Goal: Use online tool/utility: Utilize a website feature to perform a specific function

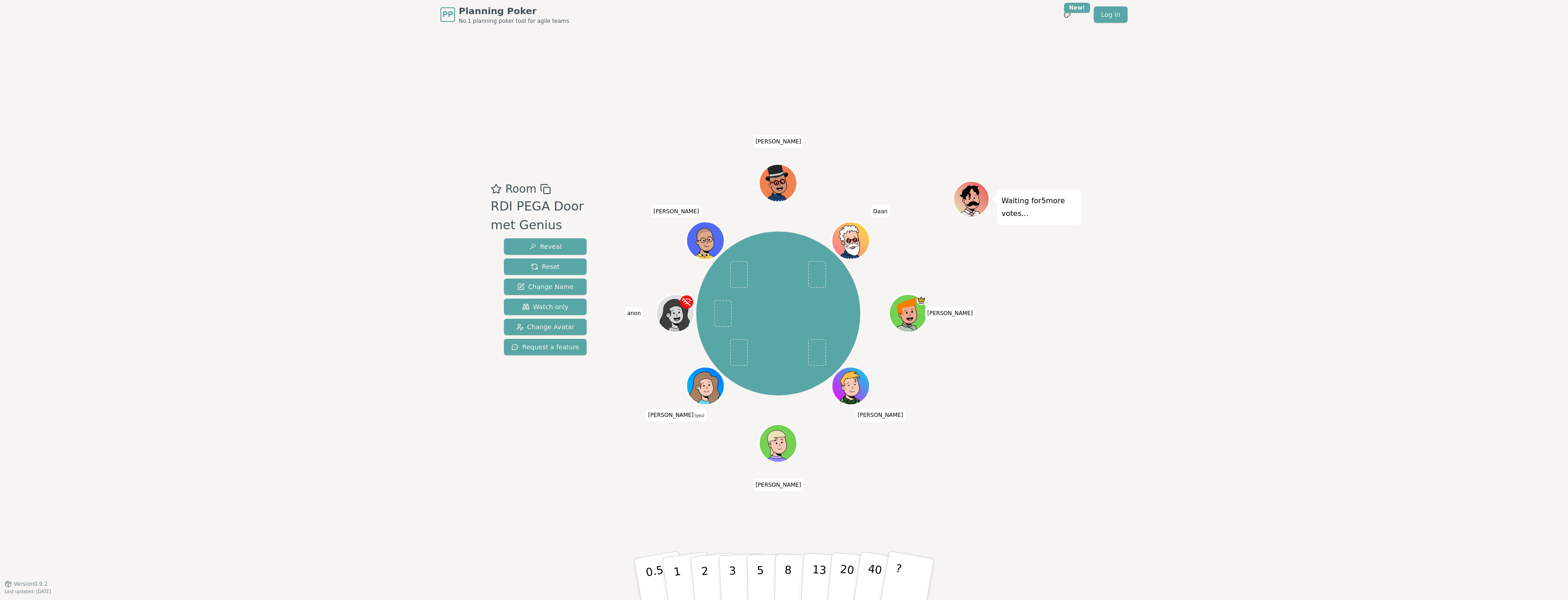
click at [715, 397] on div at bounding box center [707, 398] width 37 height 33
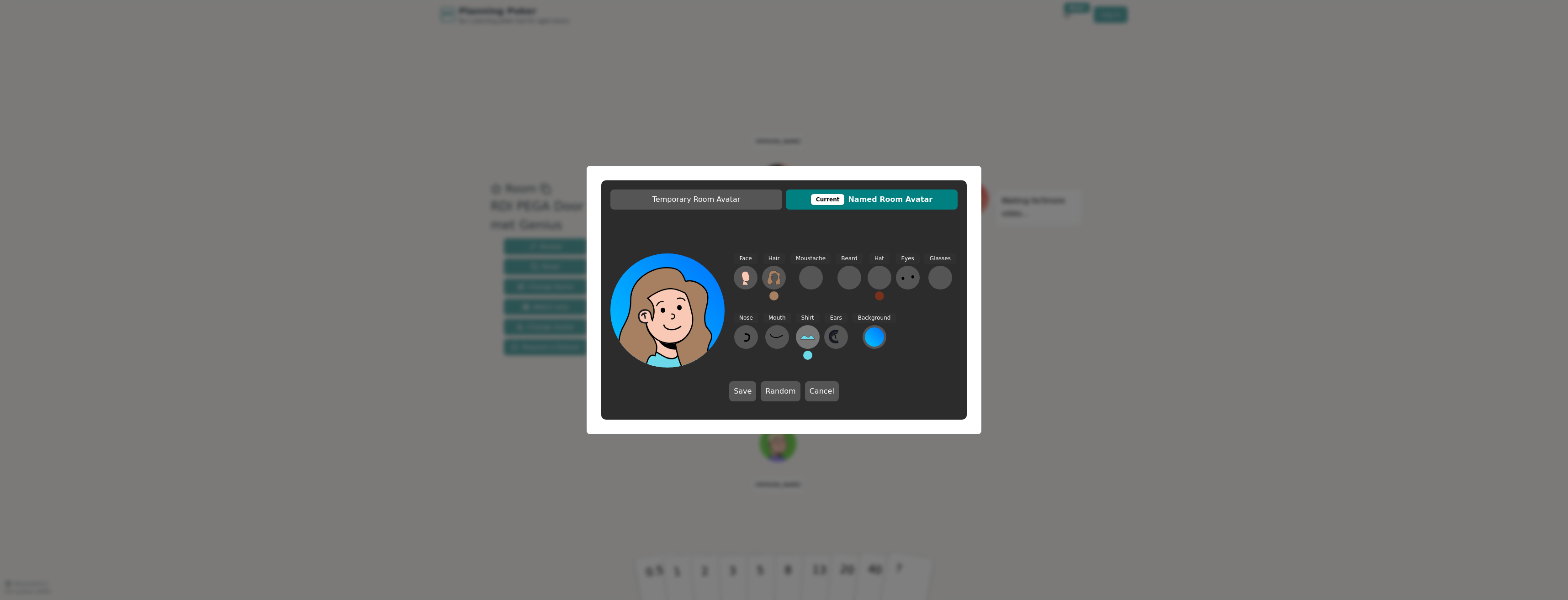
click at [805, 340] on icon at bounding box center [808, 337] width 15 height 15
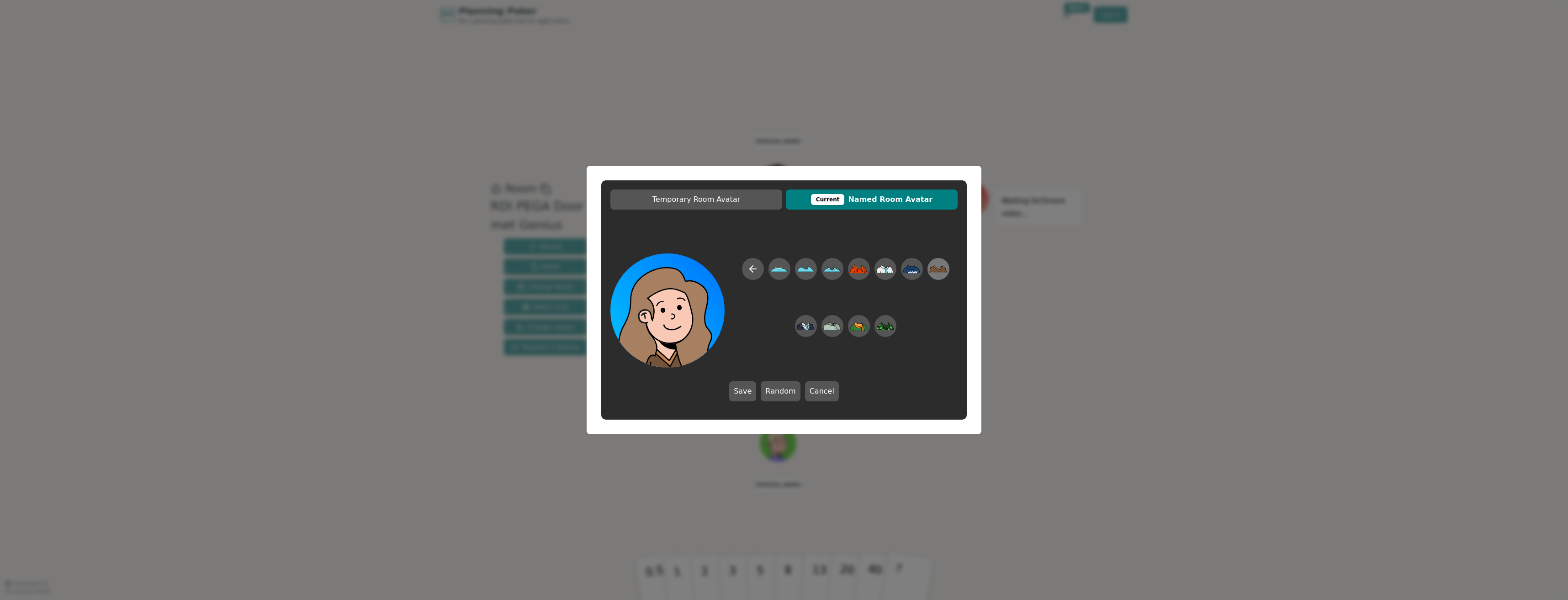
click at [940, 272] on icon at bounding box center [938, 268] width 18 height 7
click at [872, 339] on div at bounding box center [875, 337] width 19 height 19
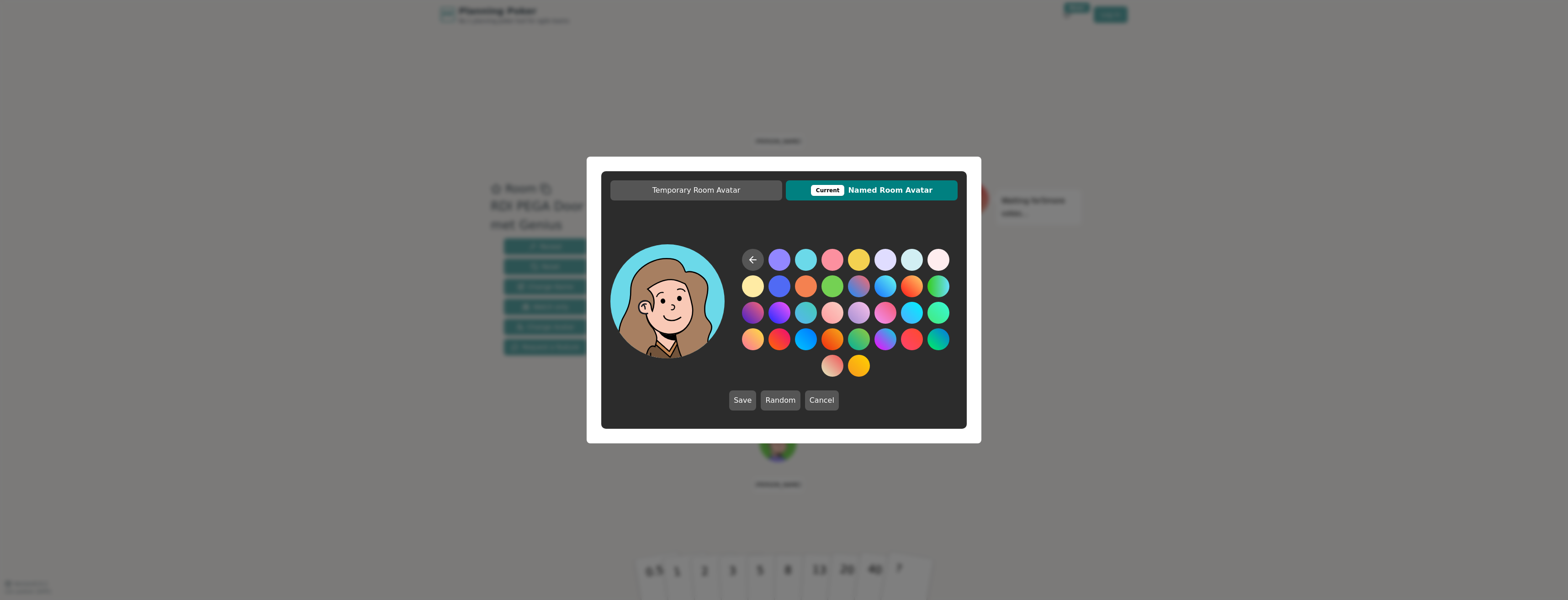
click at [813, 256] on button at bounding box center [806, 260] width 22 height 22
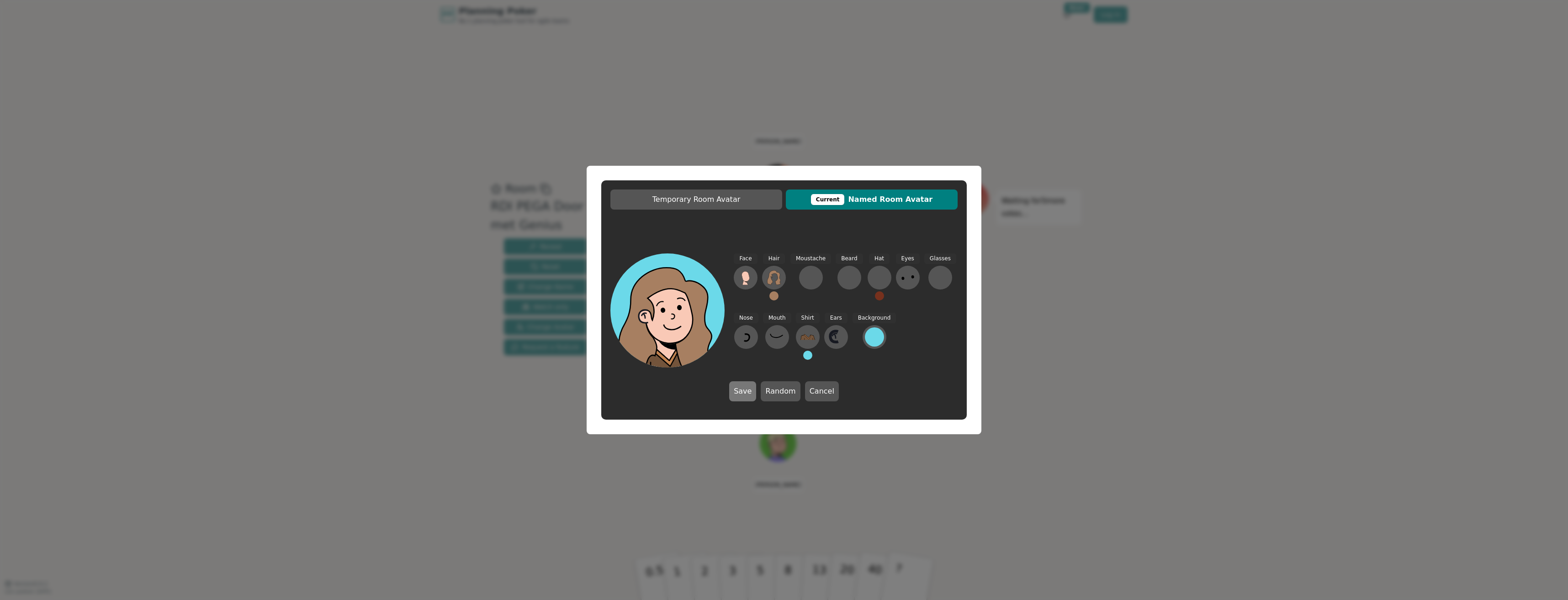
click at [751, 394] on button "Save" at bounding box center [743, 391] width 27 height 20
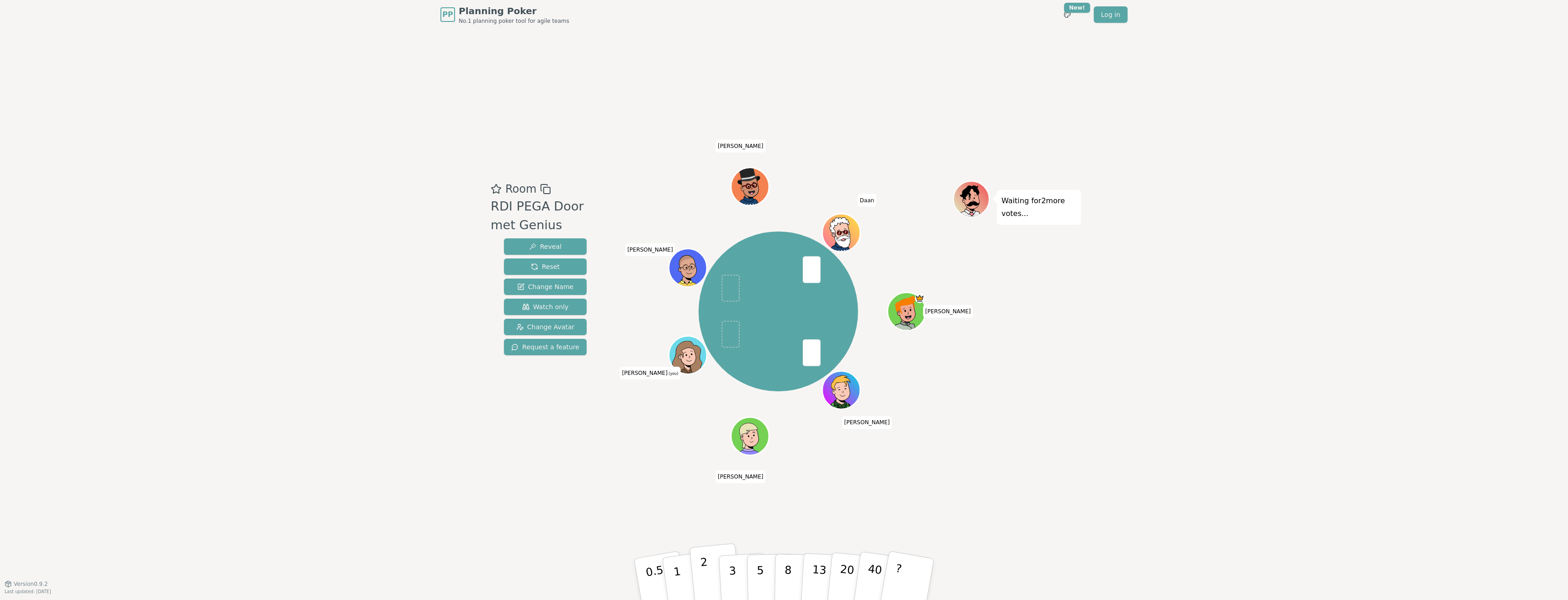
click at [713, 578] on button "2" at bounding box center [716, 579] width 52 height 72
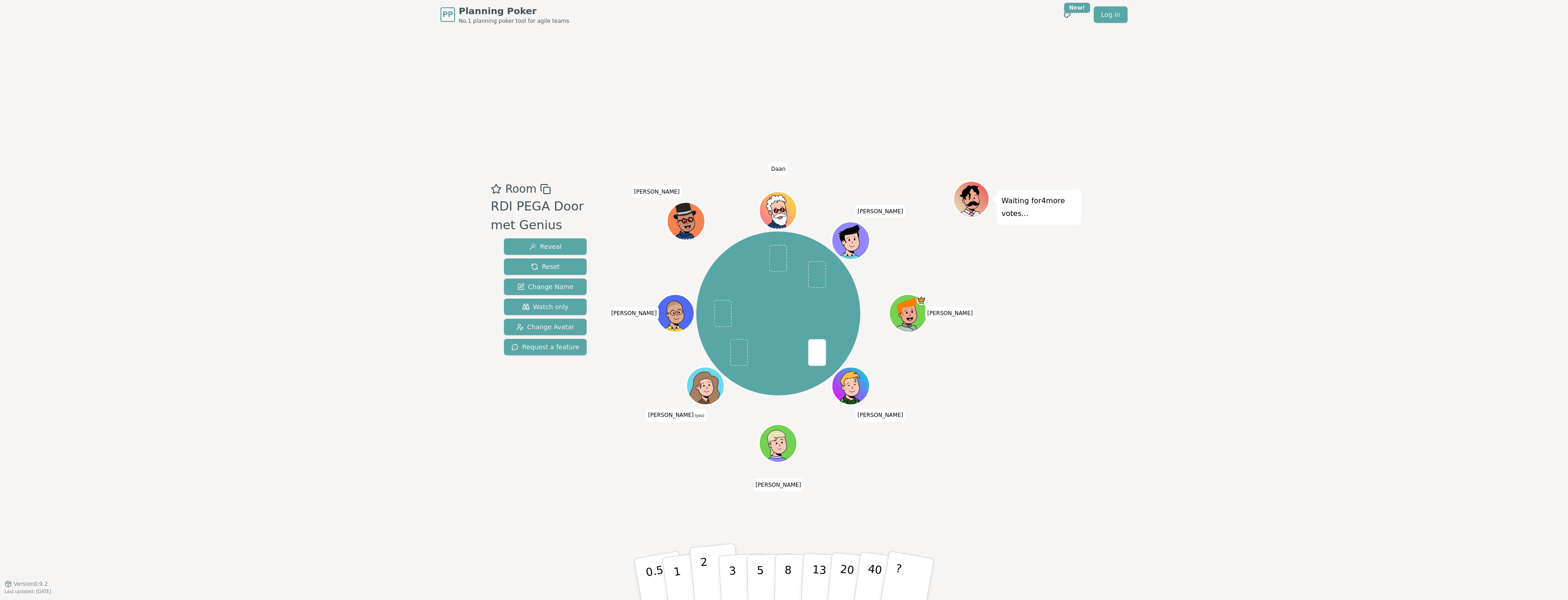
click at [707, 569] on button "2" at bounding box center [716, 579] width 52 height 72
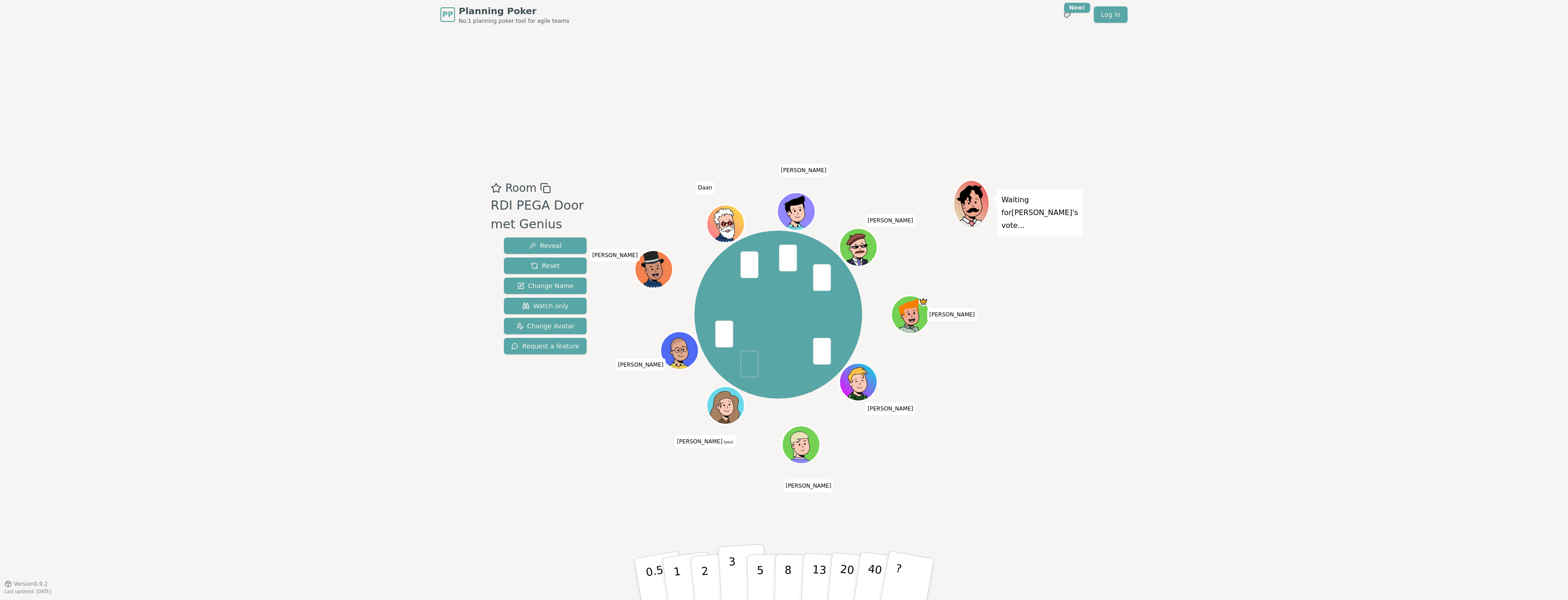
click at [731, 577] on p "3" at bounding box center [733, 581] width 10 height 50
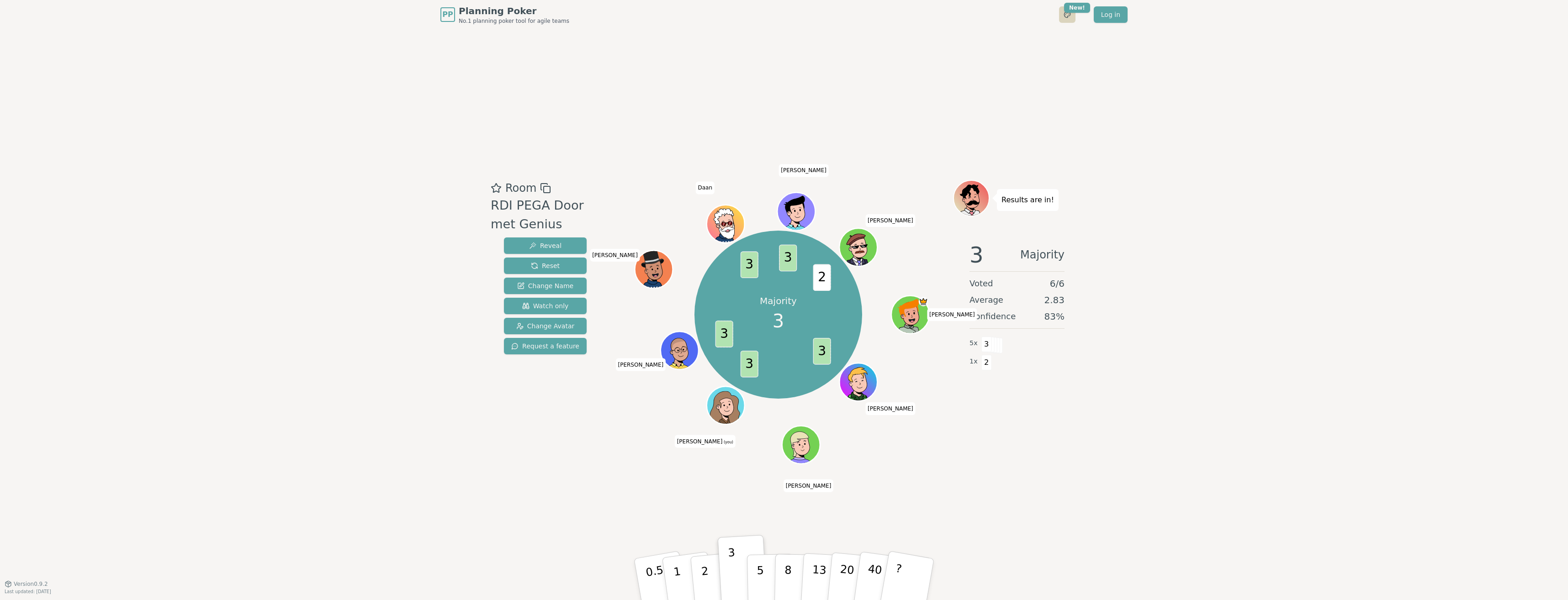
click at [1062, 17] on html "PP Planning Poker No.1 planning poker tool for agile teams Toggle theme New! Lo…" at bounding box center [784, 300] width 1568 height 600
click at [998, 63] on span "Purple Puddle" at bounding box center [989, 63] width 44 height 9
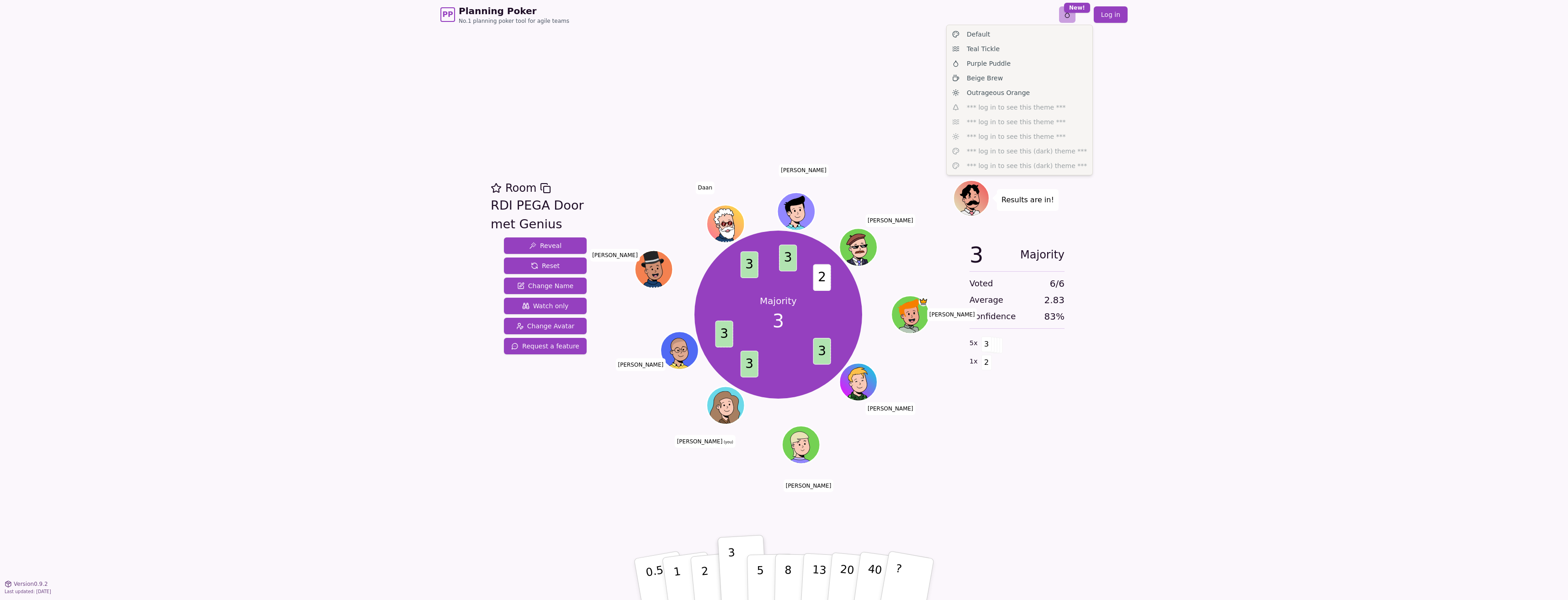
click at [1071, 13] on html "PP Planning Poker No.1 planning poker tool for agile teams Toggle theme New! Lo…" at bounding box center [784, 300] width 1568 height 600
click at [1029, 36] on div "Default" at bounding box center [1019, 34] width 142 height 15
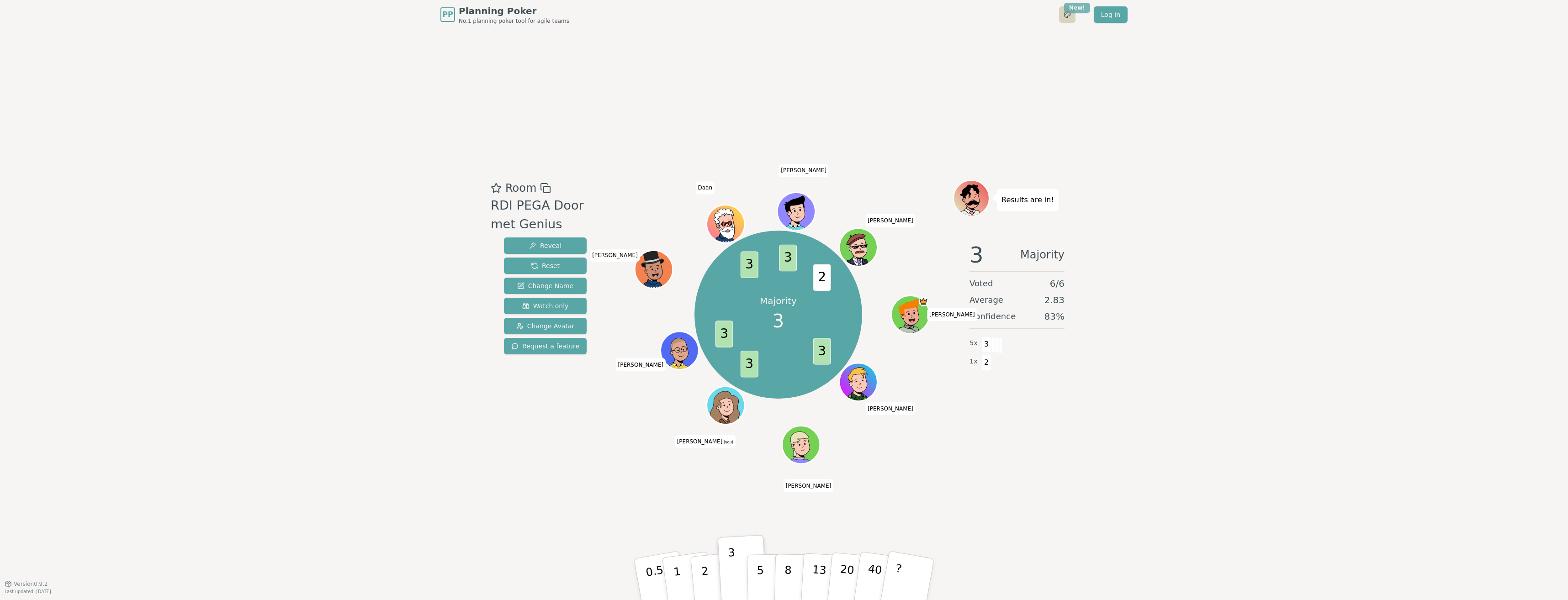
click at [1073, 12] on html "PP Planning Poker No.1 planning poker tool for agile teams Toggle theme New! Lo…" at bounding box center [784, 300] width 1568 height 600
click at [1020, 52] on div "Teal Tickle" at bounding box center [1019, 49] width 142 height 15
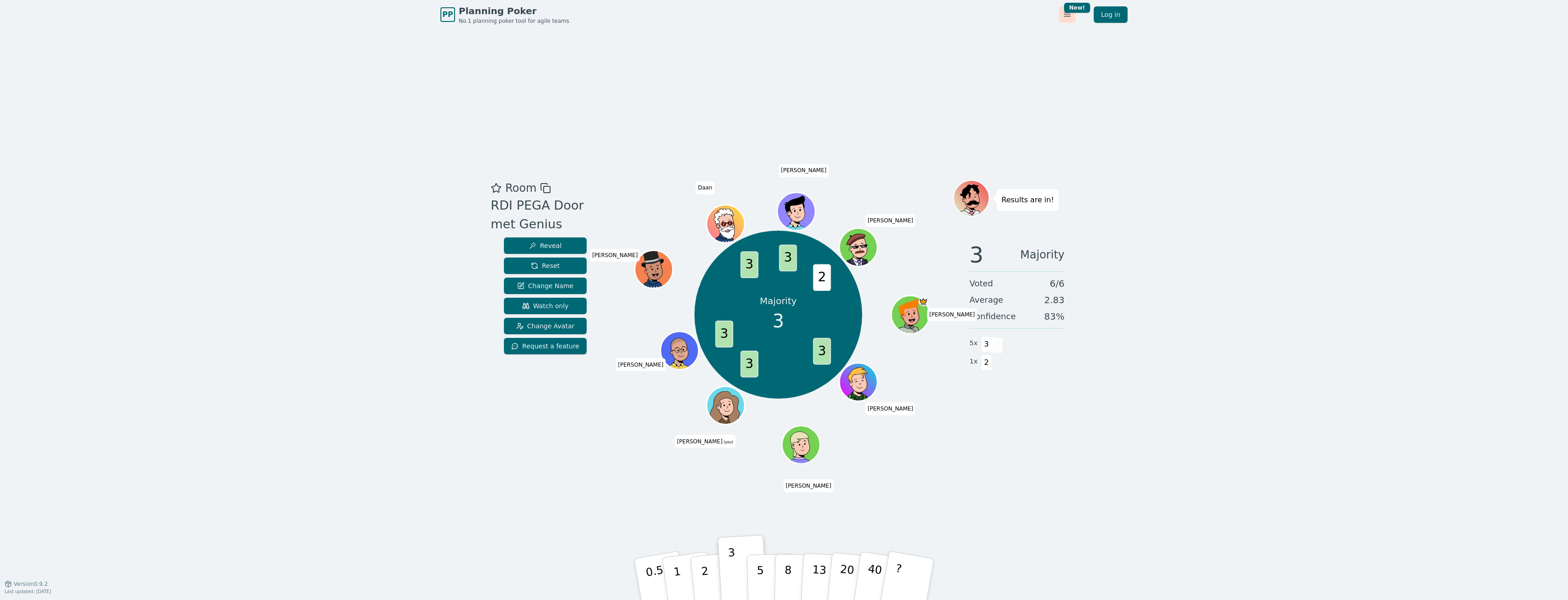
click at [1071, 19] on html "PP Planning Poker No.1 planning poker tool for agile teams Toggle theme New! Lo…" at bounding box center [784, 300] width 1568 height 600
click at [1023, 63] on div "Purple Puddle" at bounding box center [1019, 63] width 142 height 15
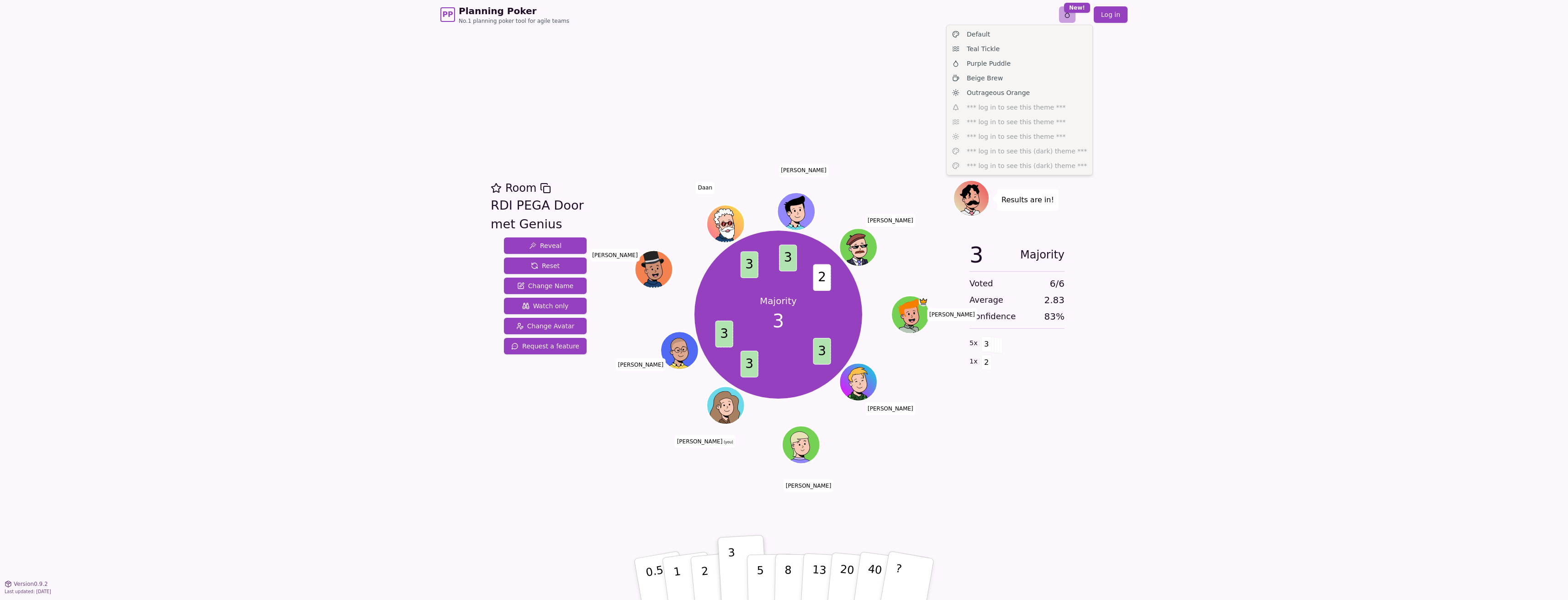
click at [1073, 18] on html "PP Planning Poker No.1 planning poker tool for agile teams Toggle theme New! Lo…" at bounding box center [784, 300] width 1568 height 600
click at [1023, 76] on div "Beige Brew" at bounding box center [1019, 78] width 142 height 15
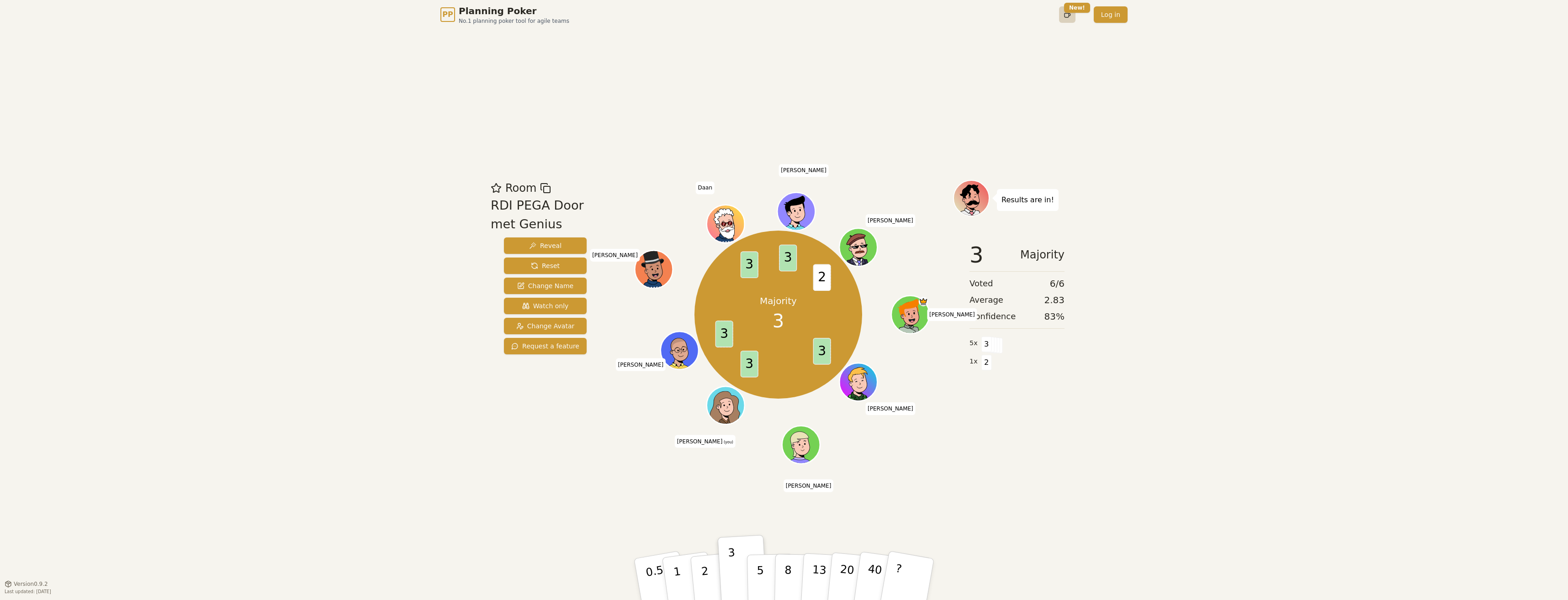
click at [1067, 18] on html "PP Planning Poker No.1 planning poker tool for agile teams Toggle theme New! Lo…" at bounding box center [784, 300] width 1568 height 600
click at [1015, 96] on span "Outrageous Orange" at bounding box center [998, 92] width 63 height 9
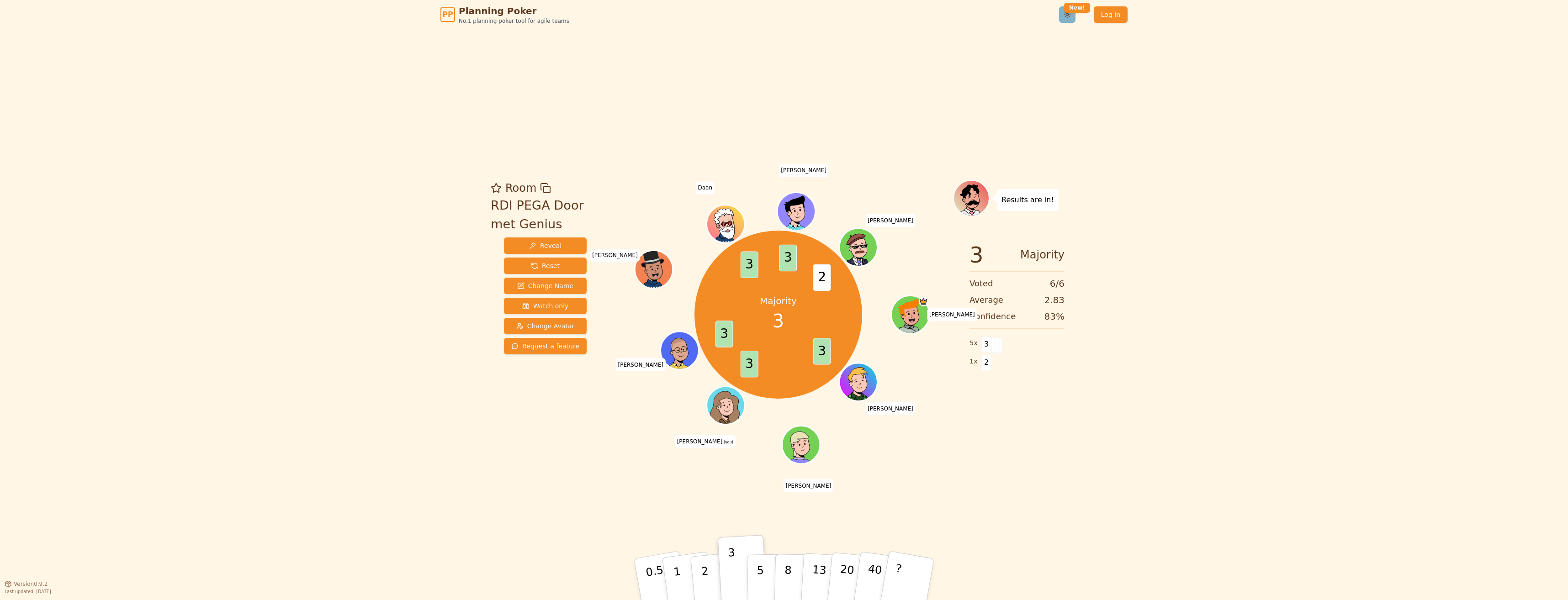
click at [1070, 15] on html "PP Planning Poker No.1 planning poker tool for agile teams Toggle theme New! Lo…" at bounding box center [784, 300] width 1568 height 600
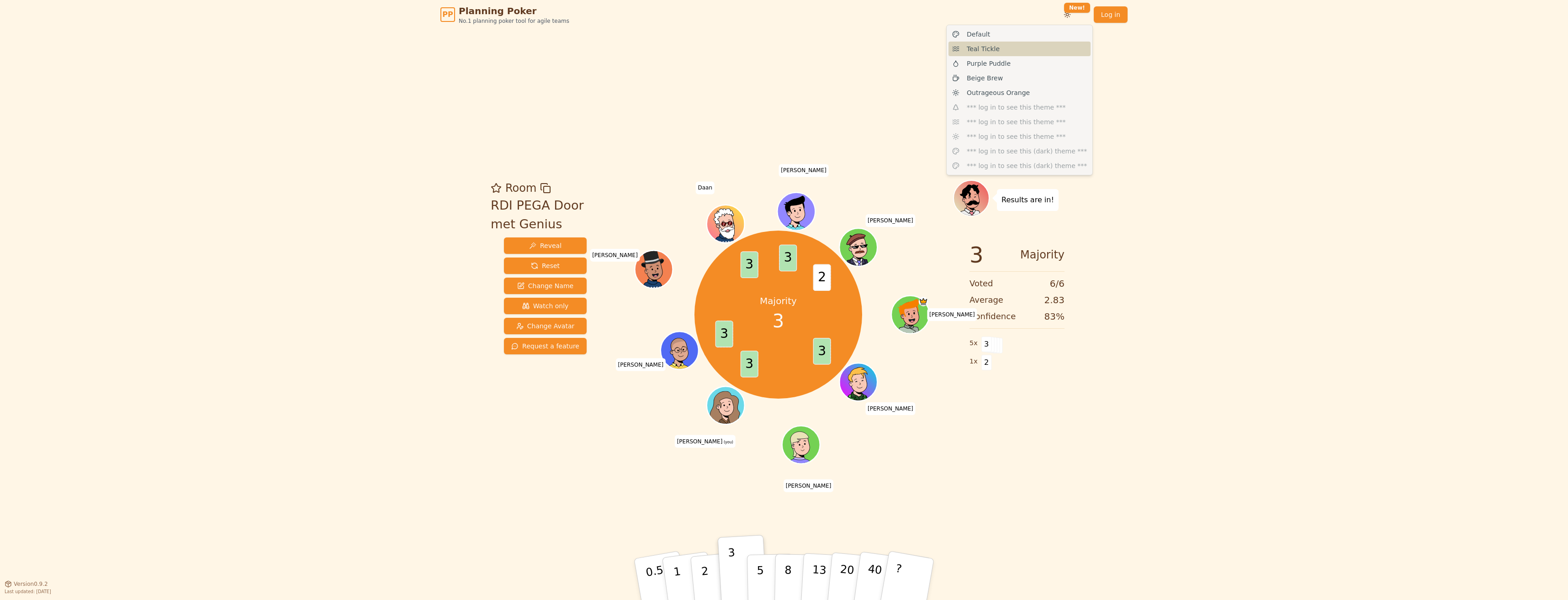
click at [1021, 49] on div "Teal Tickle" at bounding box center [1019, 49] width 142 height 15
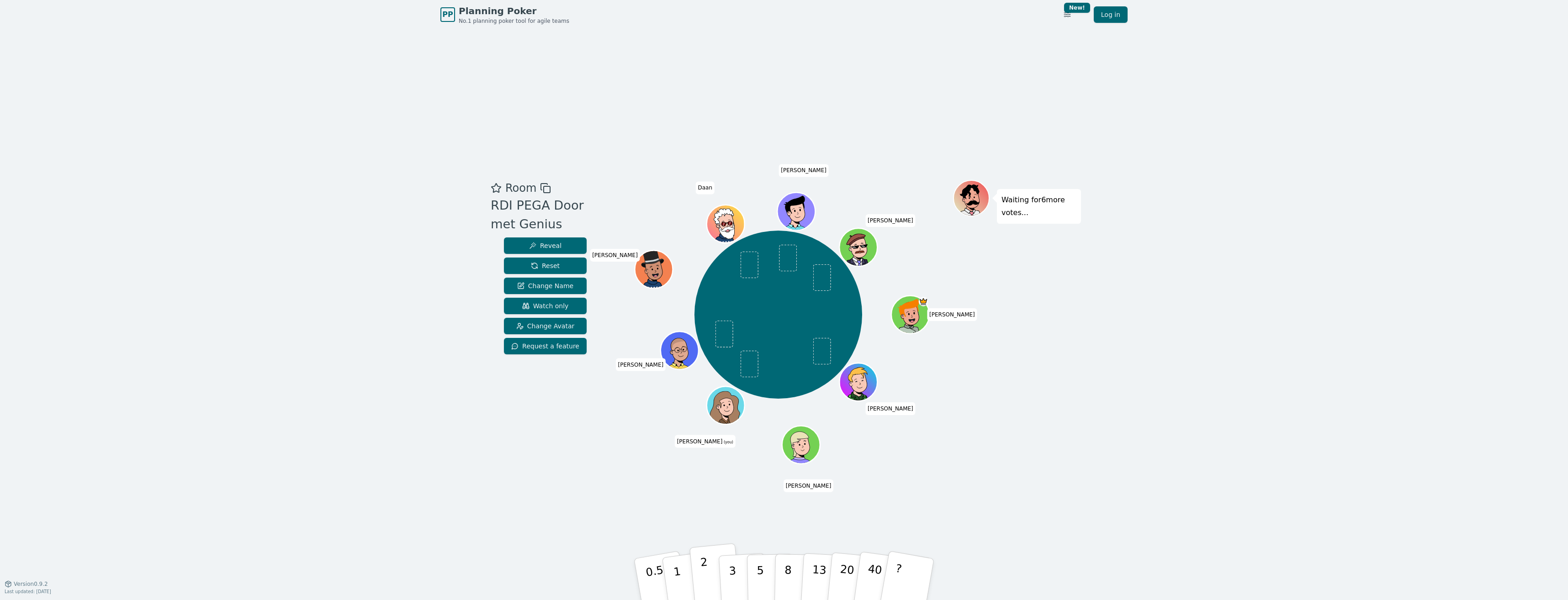
click at [712, 587] on button "2" at bounding box center [716, 579] width 52 height 72
click at [681, 574] on button "1" at bounding box center [687, 580] width 54 height 74
click at [713, 588] on button "2" at bounding box center [716, 579] width 52 height 72
click at [708, 561] on button "2" at bounding box center [716, 579] width 52 height 72
